Goal: Find specific page/section: Find specific page/section

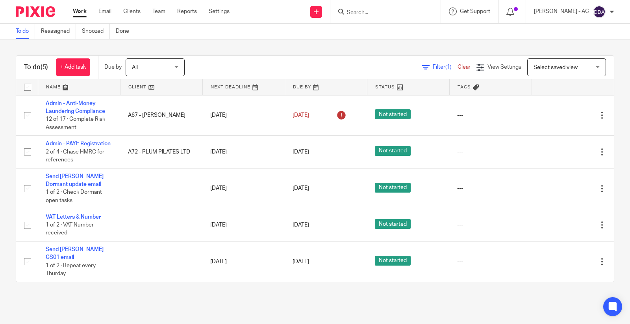
click at [365, 12] on input "Search" at bounding box center [381, 12] width 71 height 7
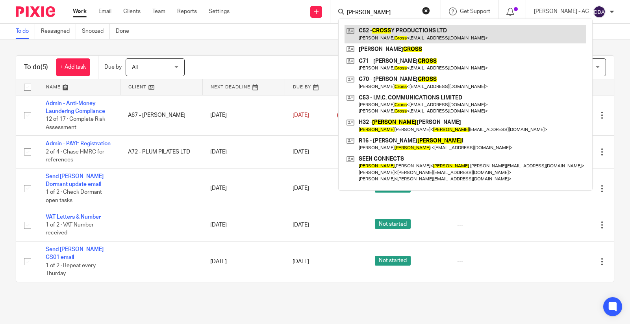
type input "[PERSON_NAME]"
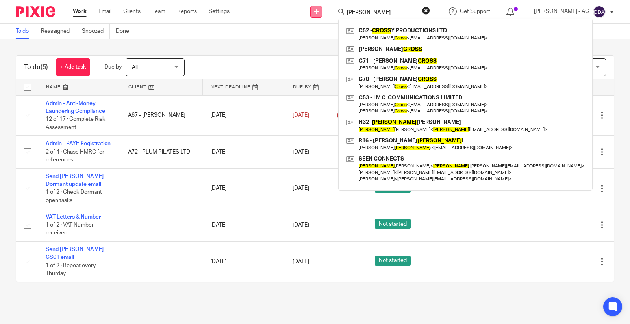
drag, startPoint x: 396, startPoint y: 15, endPoint x: 329, endPoint y: 15, distance: 67.0
click at [329, 15] on div "Send new email Create task Add client Request signature [PERSON_NAME] C52 - CRO…" at bounding box center [436, 11] width 389 height 23
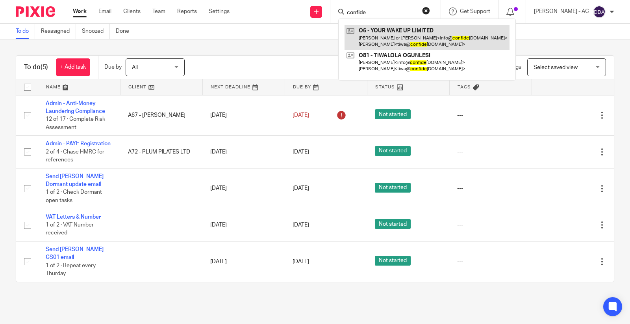
type input "confide"
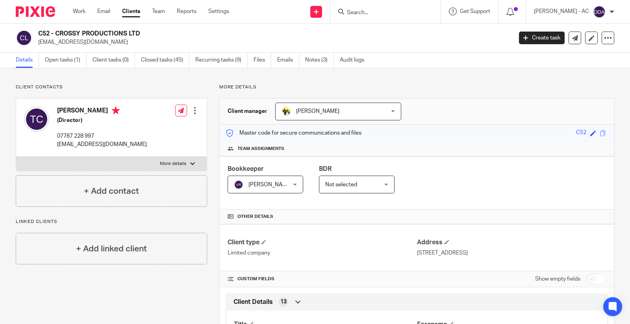
drag, startPoint x: 55, startPoint y: 34, endPoint x: 149, endPoint y: 35, distance: 93.4
click at [149, 35] on h2 "C52 - CROSSY PRODUCTIONS LTD" at bounding box center [226, 34] width 376 height 8
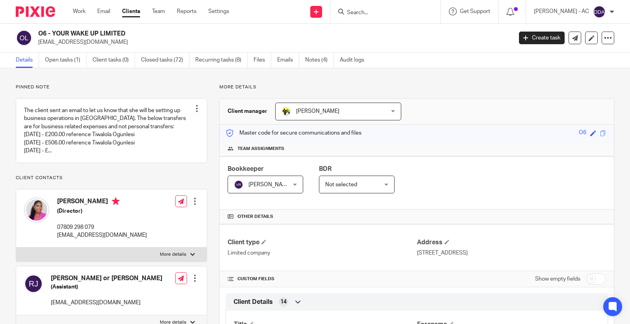
click at [129, 32] on h2 "O6 - YOUR WAKE UP LIMITED" at bounding box center [226, 34] width 376 height 8
click at [367, 9] on input "Search" at bounding box center [381, 12] width 71 height 7
paste input "[EMAIL_ADDRESS][DOMAIN_NAME]"
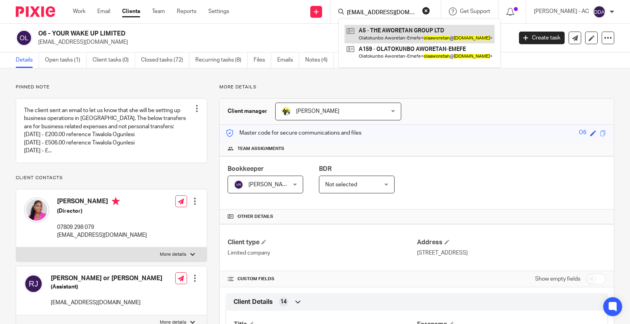
type input "[EMAIL_ADDRESS][DOMAIN_NAME]"
click at [430, 8] on button "reset" at bounding box center [426, 11] width 8 height 8
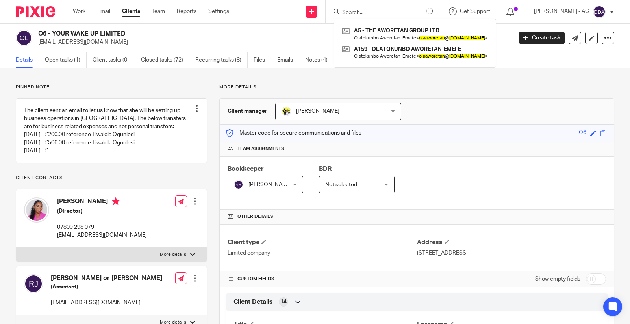
click at [406, 10] on input "Search" at bounding box center [377, 12] width 71 height 7
paste input "folaabatan@live.co.uk"
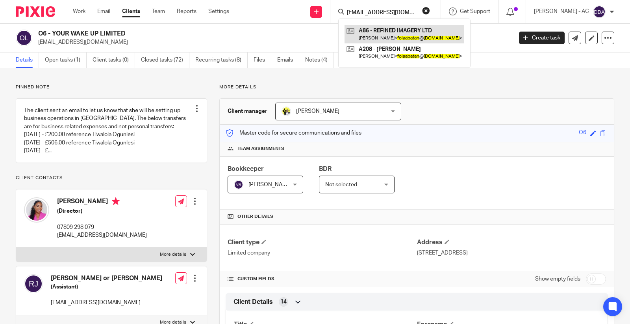
type input "folaabatan@live.co.uk"
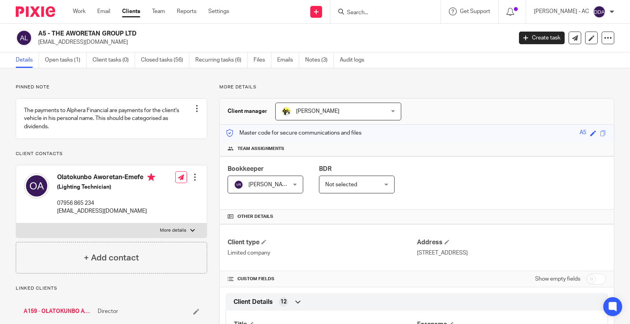
drag, startPoint x: 0, startPoint y: 0, endPoint x: 147, endPoint y: 33, distance: 151.1
click at [147, 33] on h2 "A5 - THE AWORETAN GROUP LTD" at bounding box center [226, 34] width 376 height 8
copy h2 "THE AWORETAN GROUP LTD"
